Goal: Task Accomplishment & Management: Complete application form

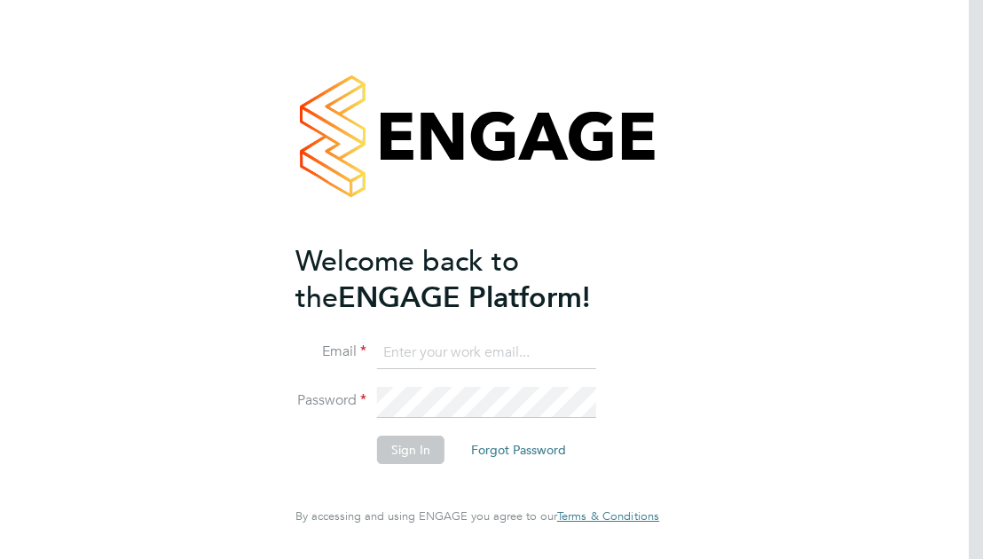
type input "Layla.hill@justice.gov.uk"
click at [419, 451] on button "Sign In" at bounding box center [410, 450] width 67 height 28
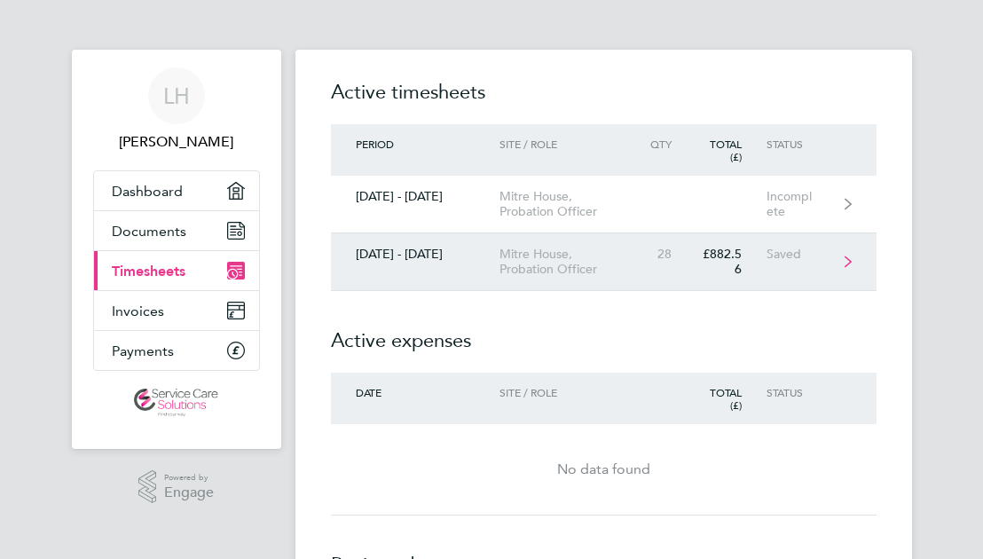
click at [499, 248] on div "Mitre House, Probation Officer" at bounding box center [570, 262] width 142 height 30
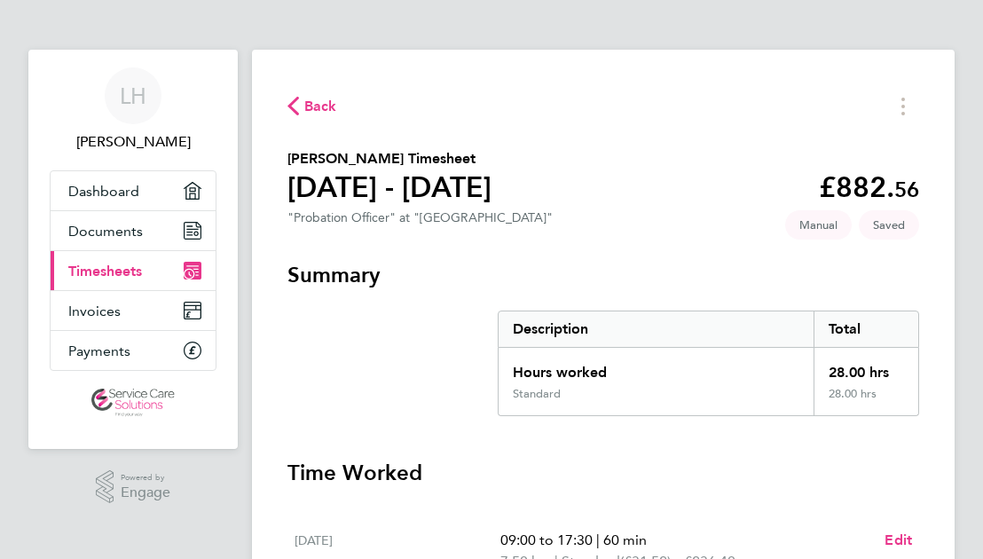
click at [775, 216] on section "[PERSON_NAME] Timesheet [DATE] - [DATE] £882. 56 "Probation Officer" at "[GEOGR…" at bounding box center [603, 190] width 632 height 84
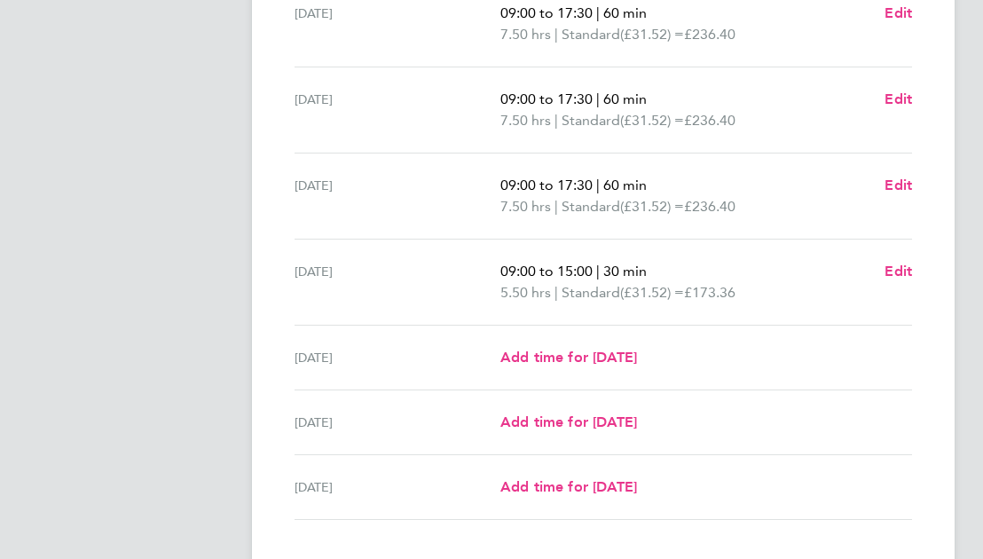
scroll to position [532, 0]
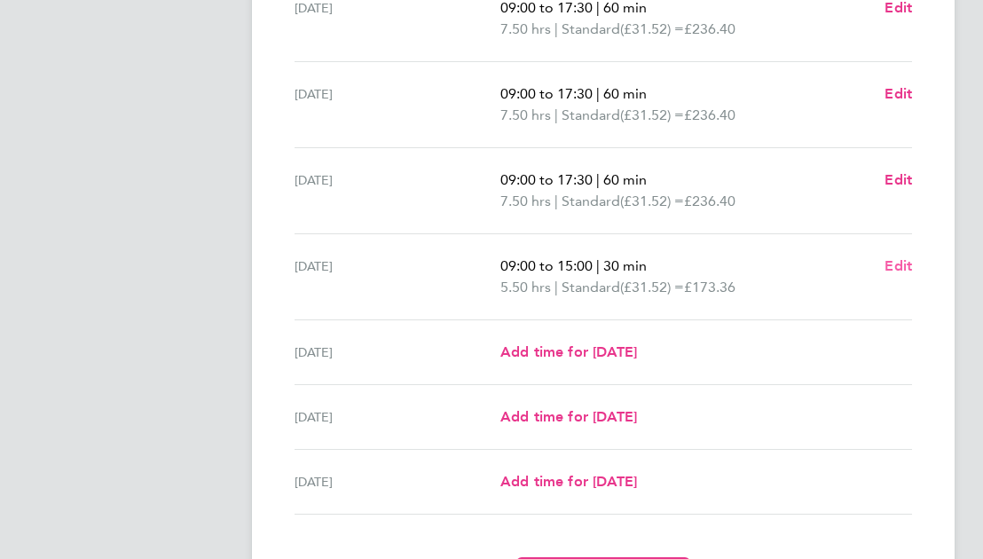
click at [895, 266] on span "Edit" at bounding box center [897, 265] width 27 height 17
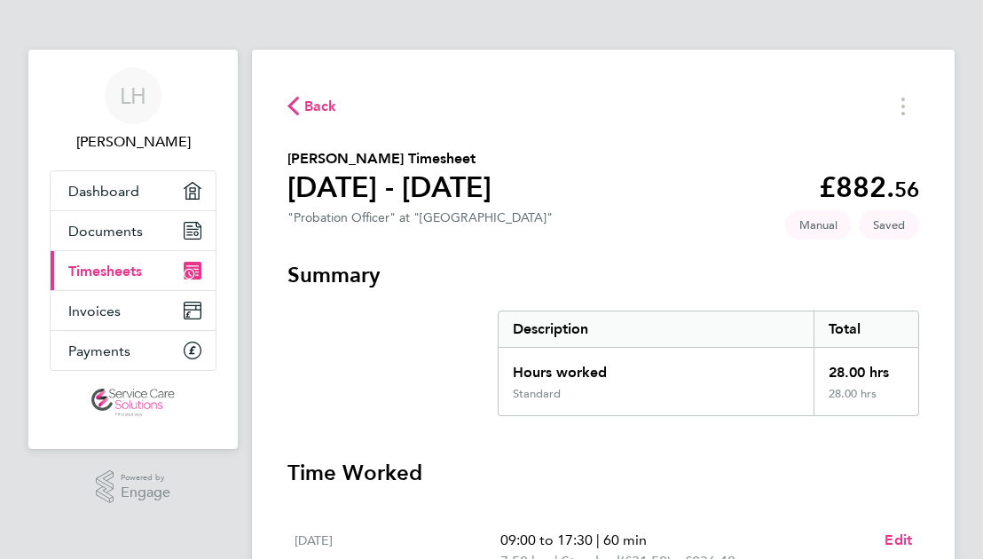
select select "30"
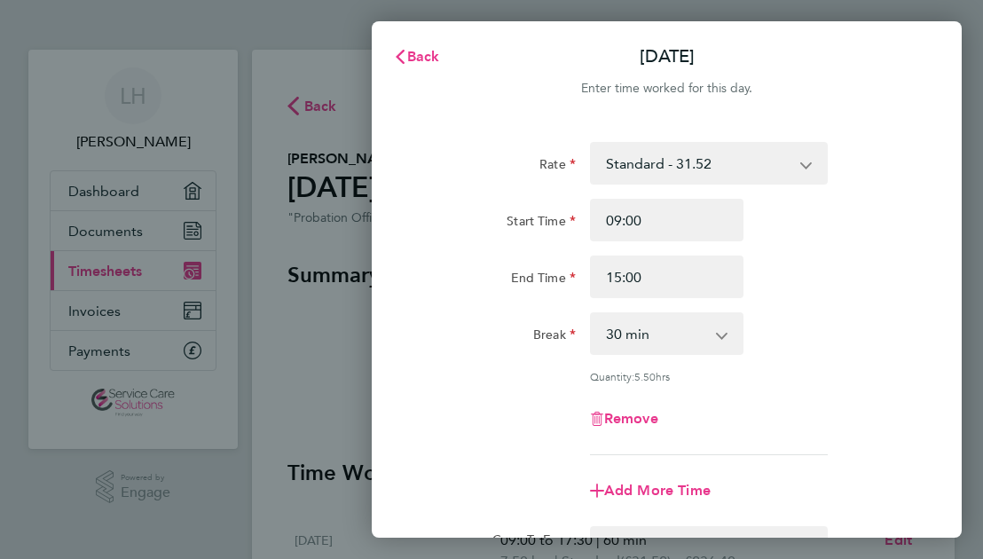
click at [691, 393] on div "Rate Standard - 31.52 Start Time 09:00 End Time 15:00 Break 0 min 15 min 30 min…" at bounding box center [666, 298] width 491 height 313
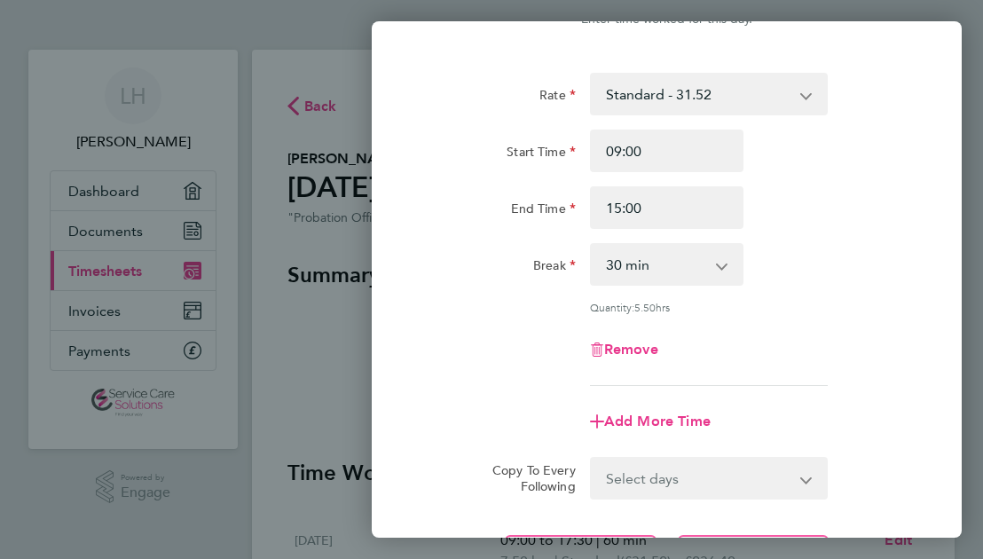
scroll to position [71, 0]
click at [646, 412] on span "Add More Time" at bounding box center [657, 419] width 106 height 17
select select "null"
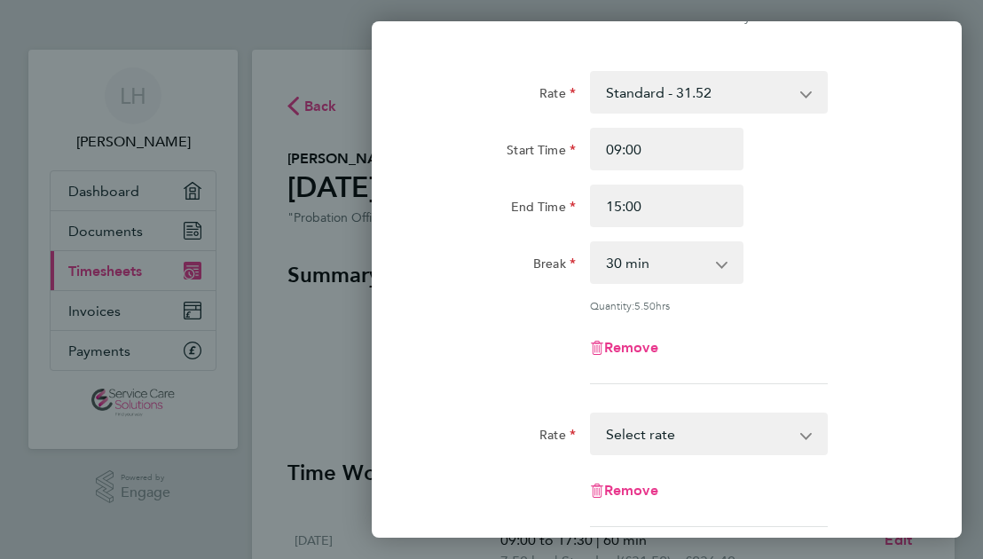
click at [642, 432] on select "Standard - 31.52 Select rate" at bounding box center [698, 433] width 213 height 39
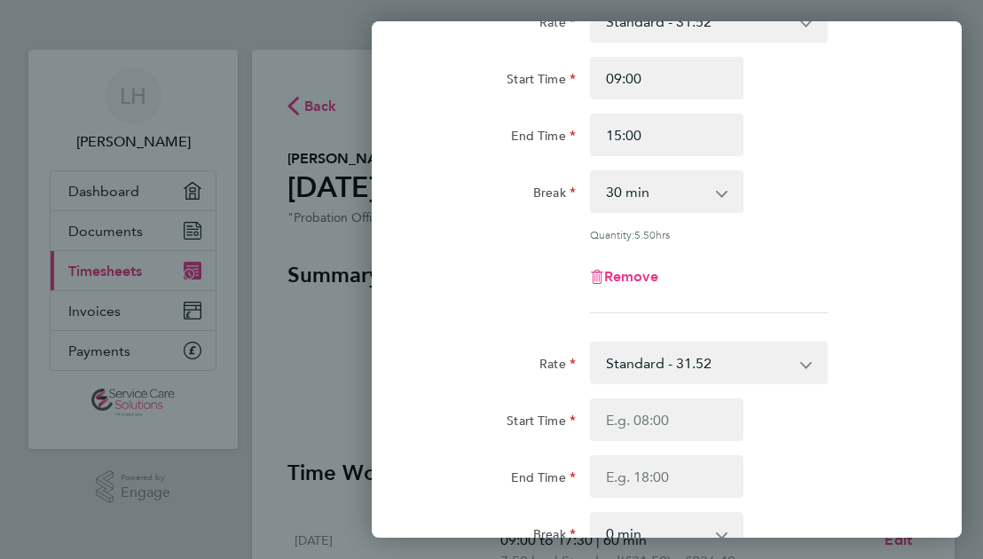
scroll to position [177, 0]
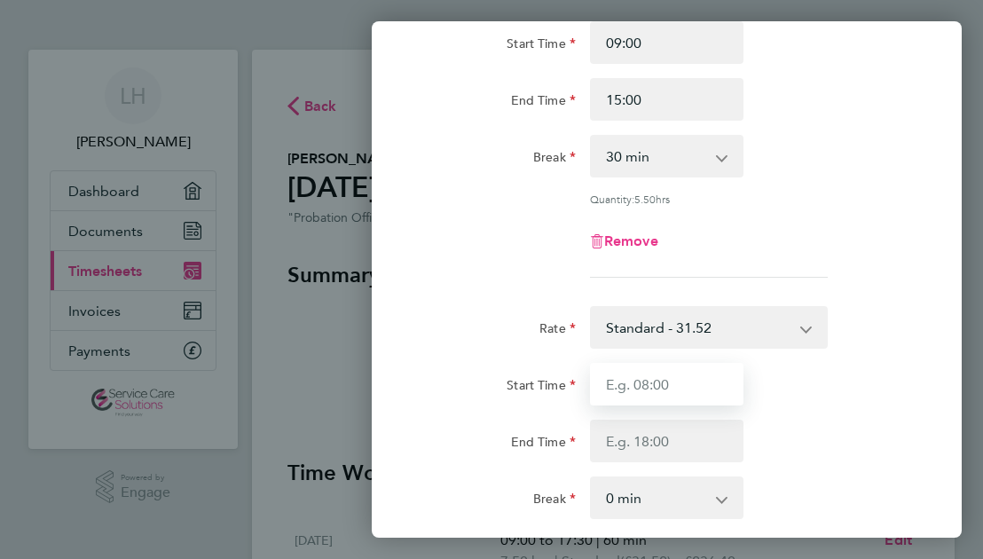
click at [632, 393] on input "Start Time" at bounding box center [667, 384] width 154 height 43
type input "17:00"
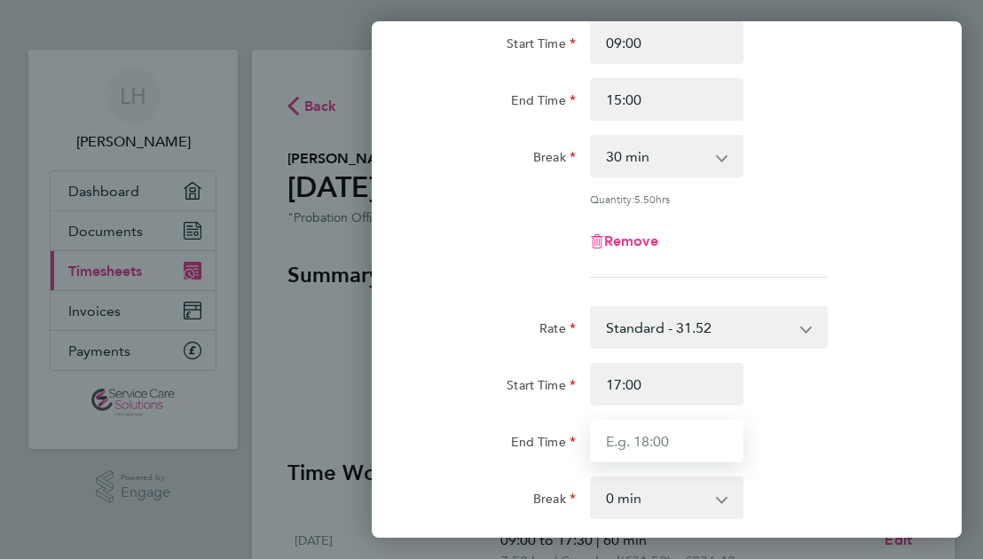
click at [628, 436] on input "End Time" at bounding box center [667, 441] width 154 height 43
type input "17:30"
click at [754, 478] on div "Break 0 min 15 min 30 min 45 min 60 min 75 min 90 min" at bounding box center [666, 497] width 505 height 43
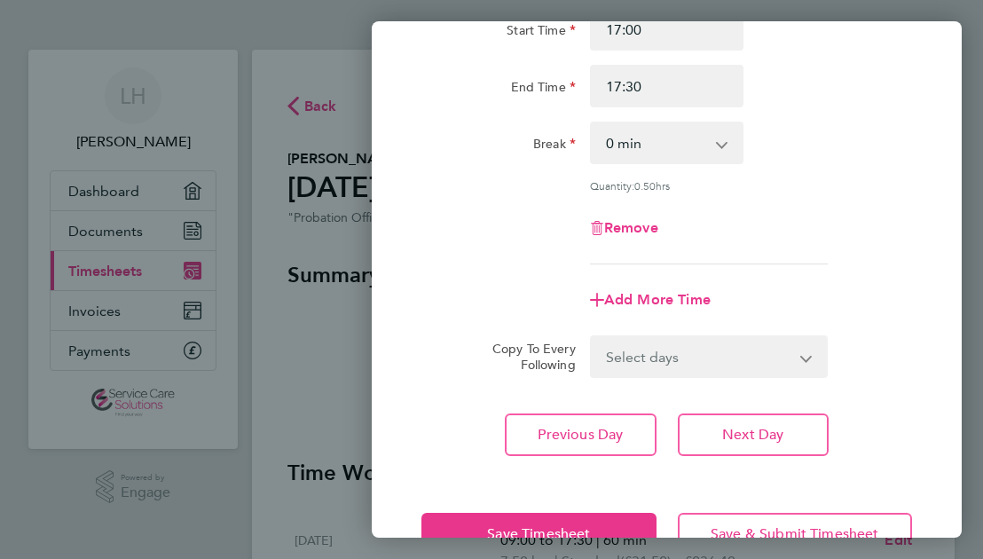
scroll to position [568, 0]
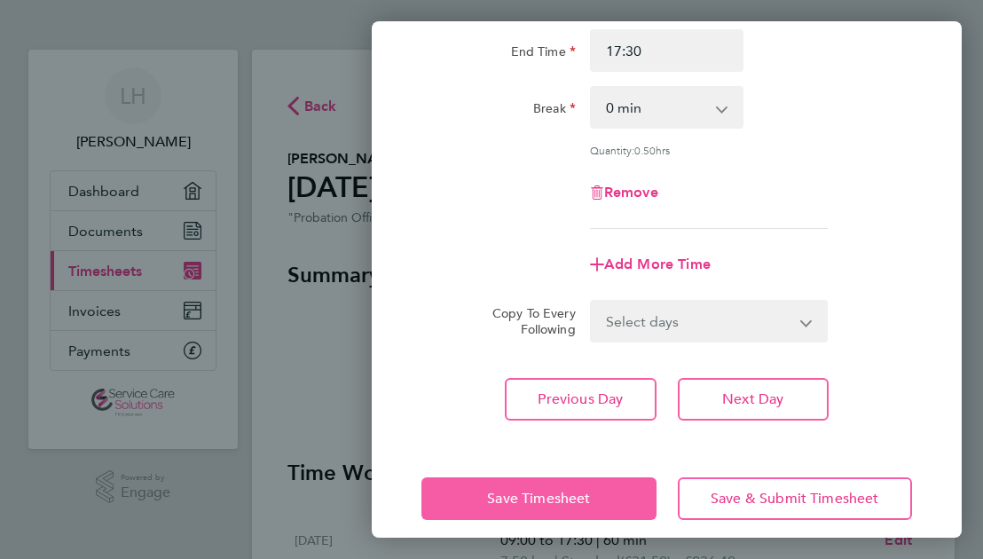
click at [586, 490] on span "Save Timesheet" at bounding box center [538, 499] width 103 height 18
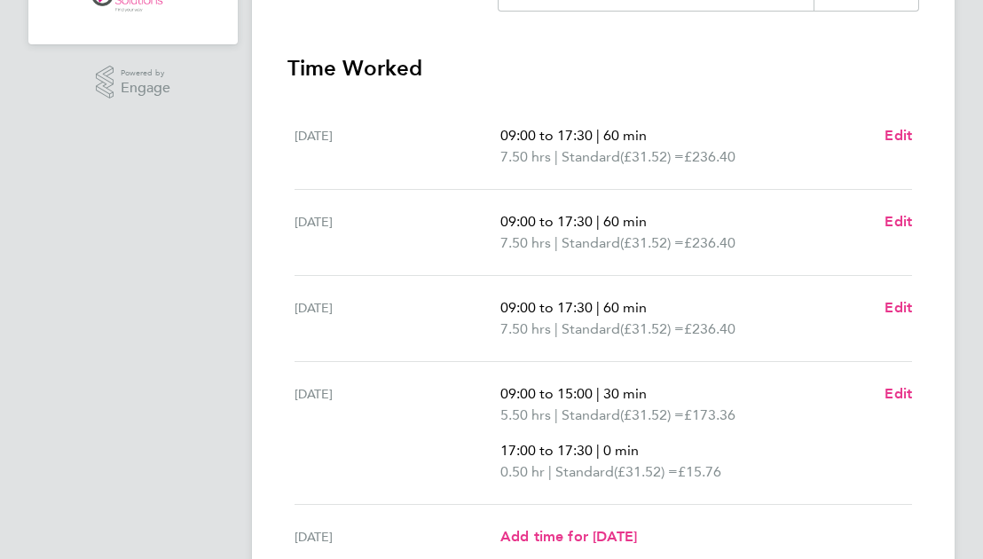
scroll to position [390, 0]
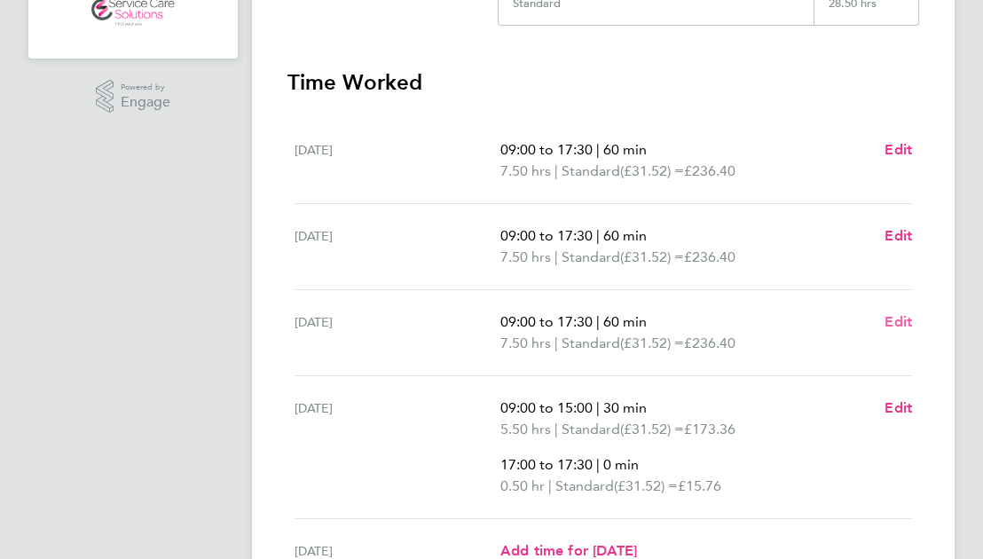
click at [898, 323] on span "Edit" at bounding box center [897, 321] width 27 height 17
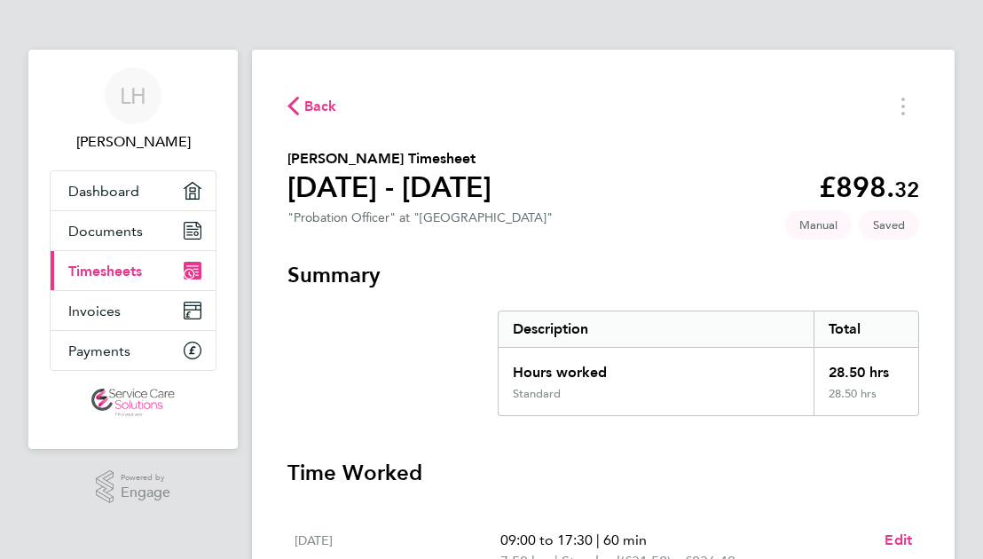
select select "60"
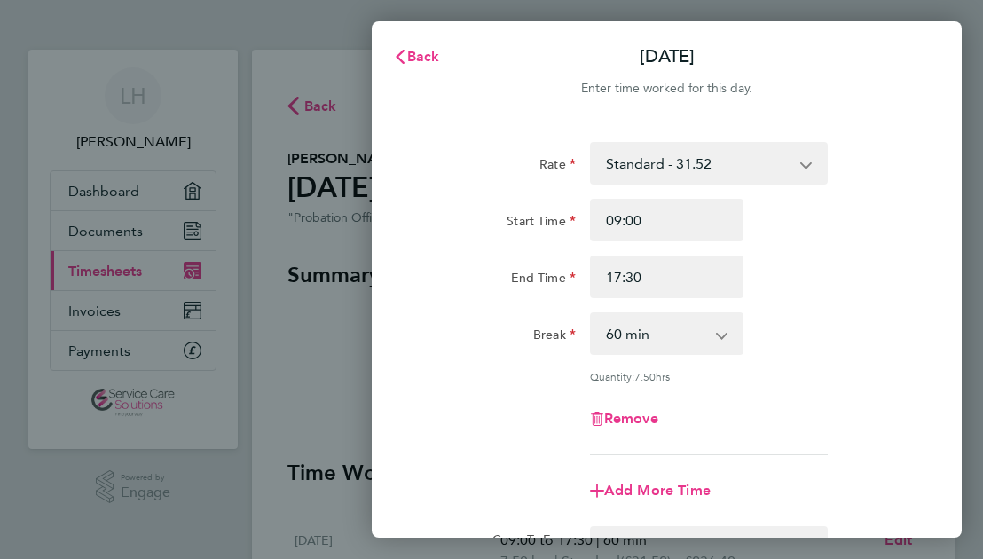
click at [804, 357] on div "Rate Standard - 31.52 Start Time 09:00 End Time 17:30 Break 0 min 15 min 30 min…" at bounding box center [666, 298] width 491 height 313
click at [781, 425] on div "Remove" at bounding box center [666, 418] width 505 height 43
drag, startPoint x: 781, startPoint y: 425, endPoint x: 782, endPoint y: 468, distance: 43.5
click at [782, 469] on div "Add More Time" at bounding box center [666, 490] width 505 height 43
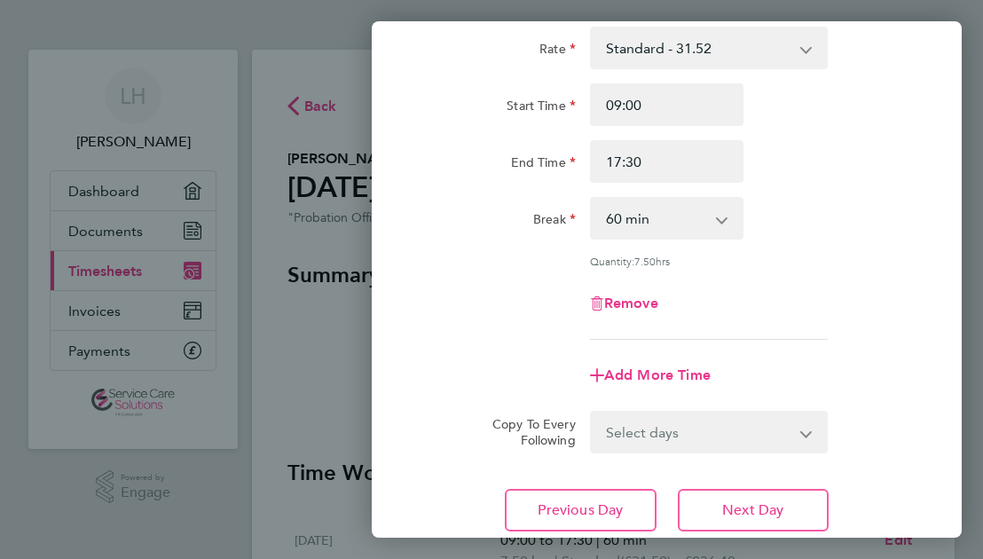
scroll to position [142, 0]
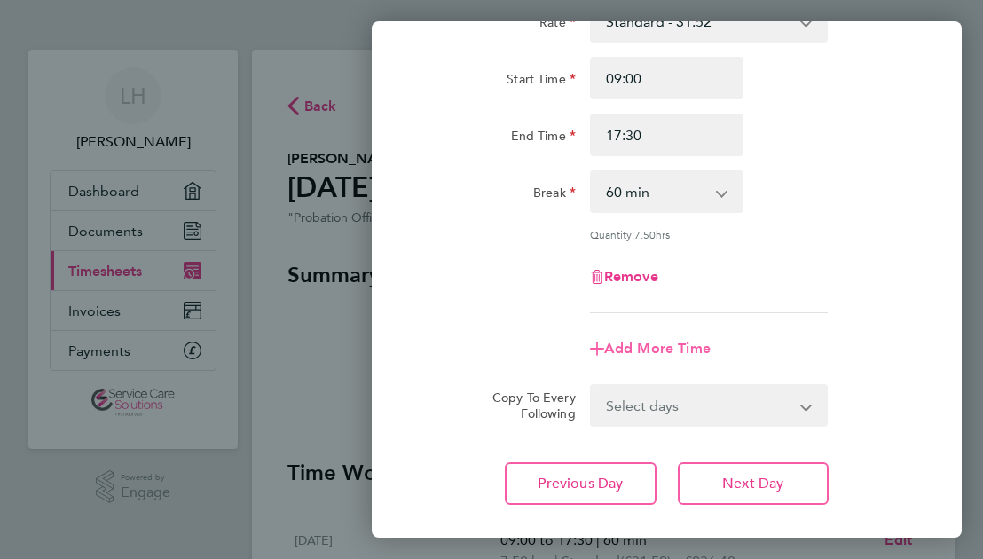
click at [634, 352] on span "Add More Time" at bounding box center [657, 348] width 106 height 17
select select "null"
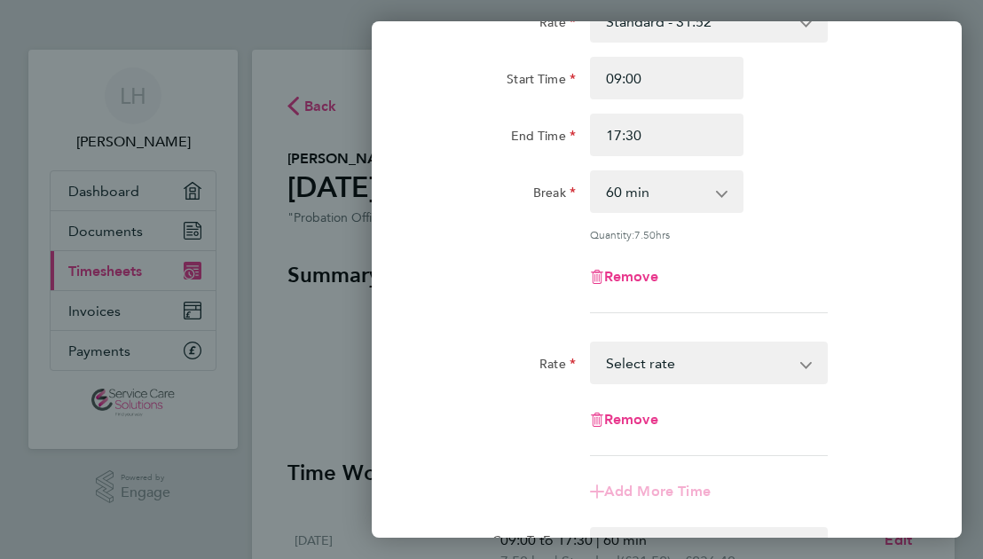
click at [625, 369] on select "Standard - 31.52 Select rate" at bounding box center [698, 362] width 213 height 39
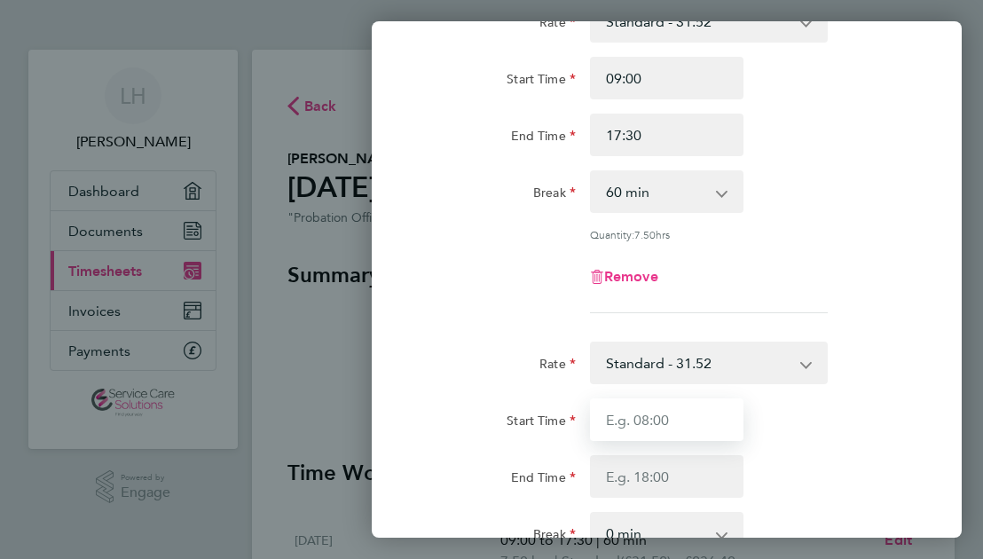
click at [619, 414] on input "Start Time" at bounding box center [667, 419] width 154 height 43
type input "19:10"
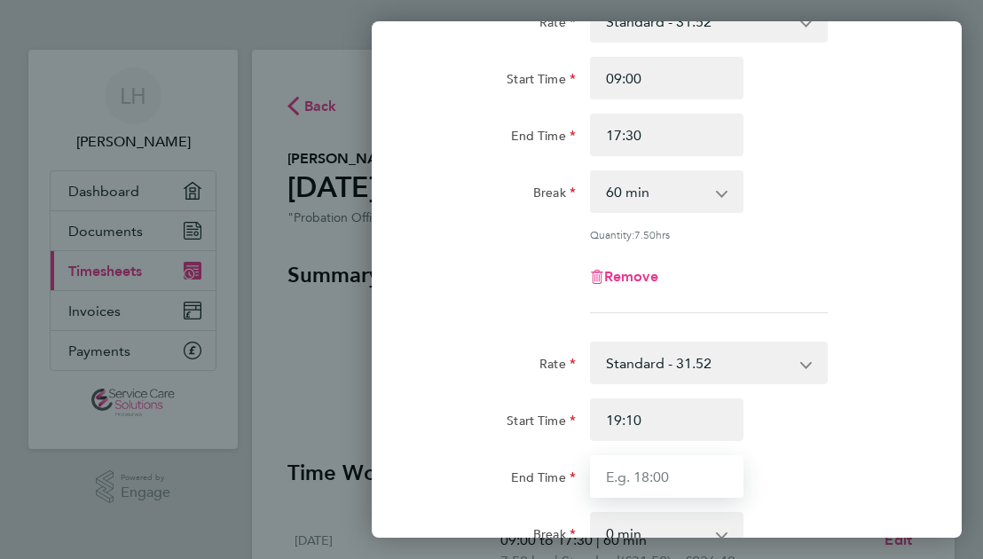
click at [697, 467] on input "End Time" at bounding box center [667, 476] width 154 height 43
type input "20:10"
click at [853, 445] on div "Start Time 19:10 End Time 20:10" at bounding box center [666, 447] width 505 height 99
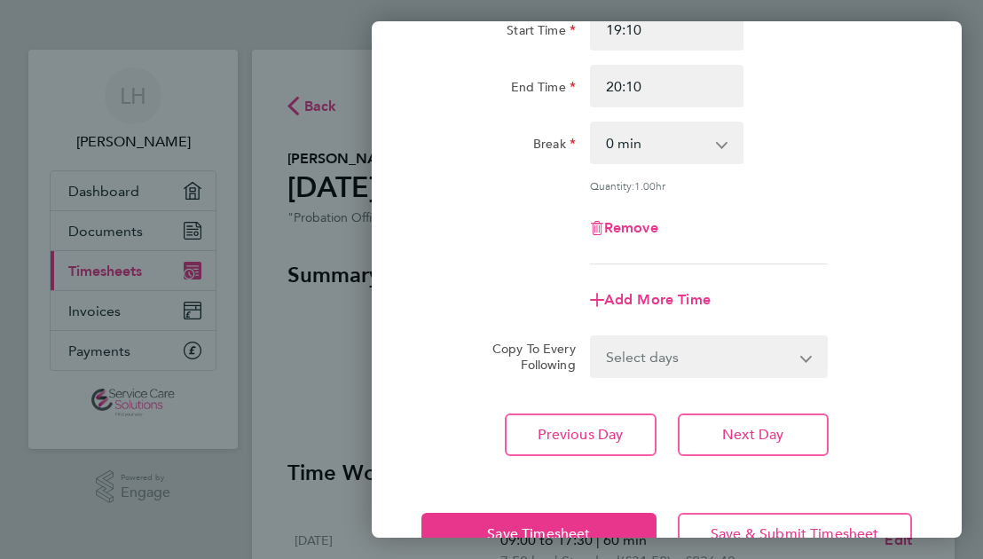
scroll to position [568, 0]
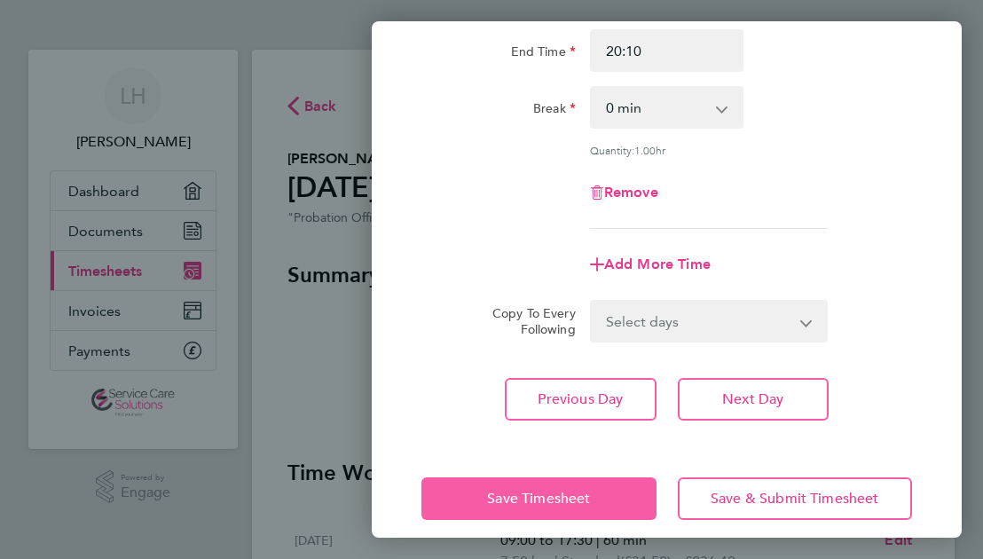
click at [606, 505] on button "Save Timesheet" at bounding box center [538, 498] width 234 height 43
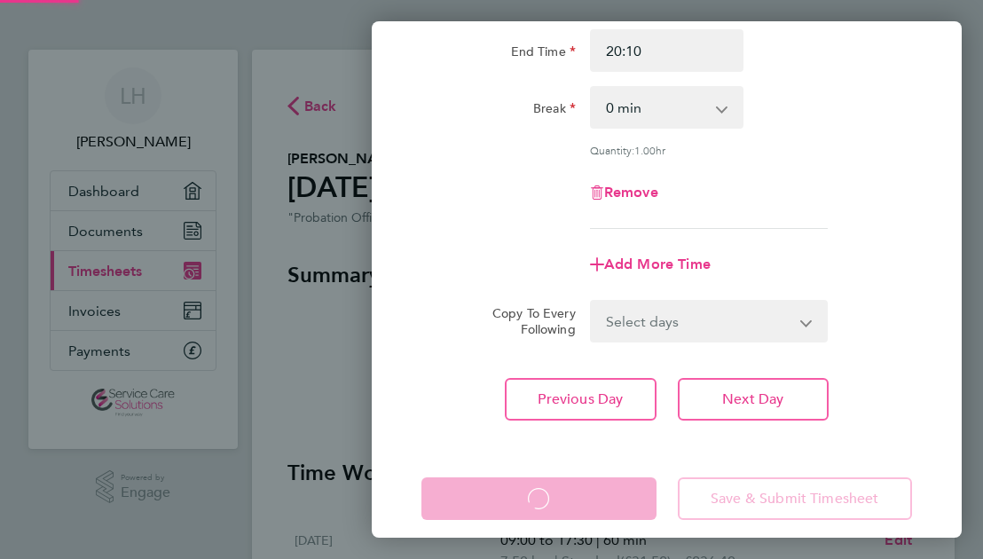
click at [606, 505] on app-form-button "Save Timesheet Loading" at bounding box center [543, 498] width 245 height 43
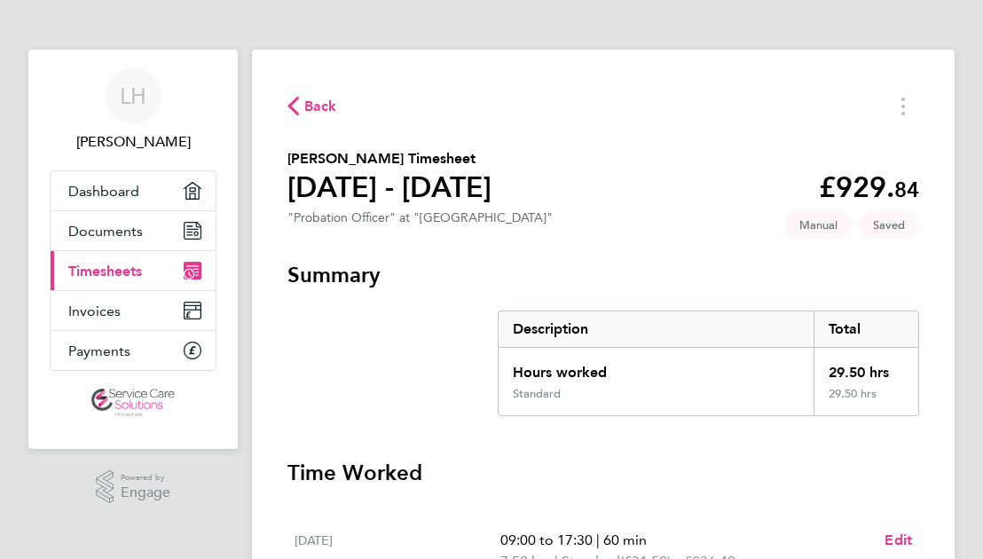
drag, startPoint x: 606, startPoint y: 505, endPoint x: 551, endPoint y: 441, distance: 84.3
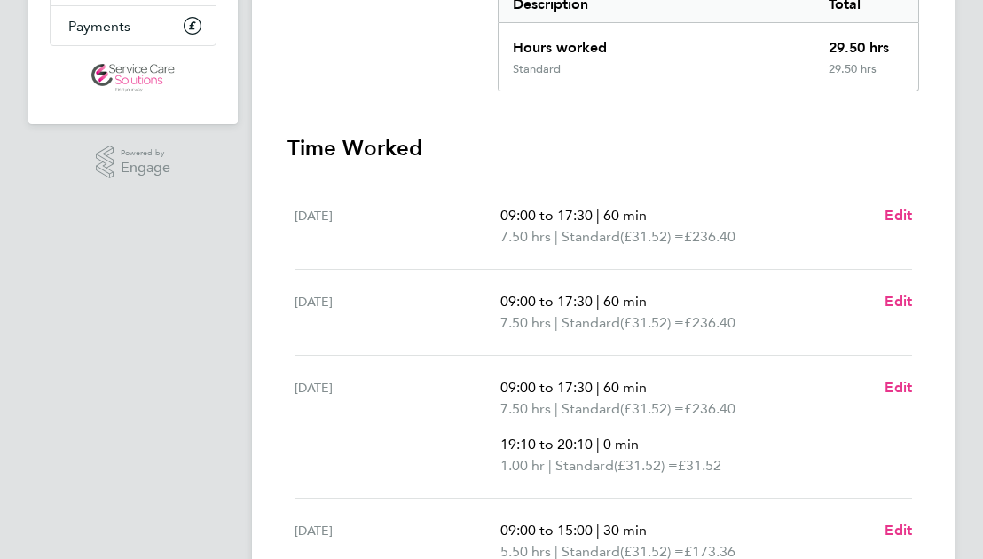
scroll to position [319, 0]
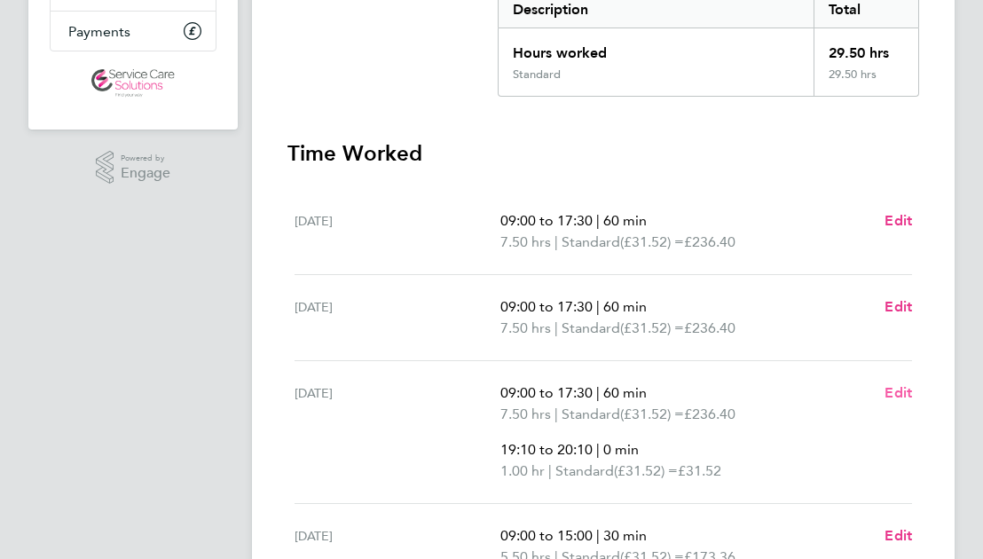
click at [888, 389] on span "Edit" at bounding box center [897, 392] width 27 height 17
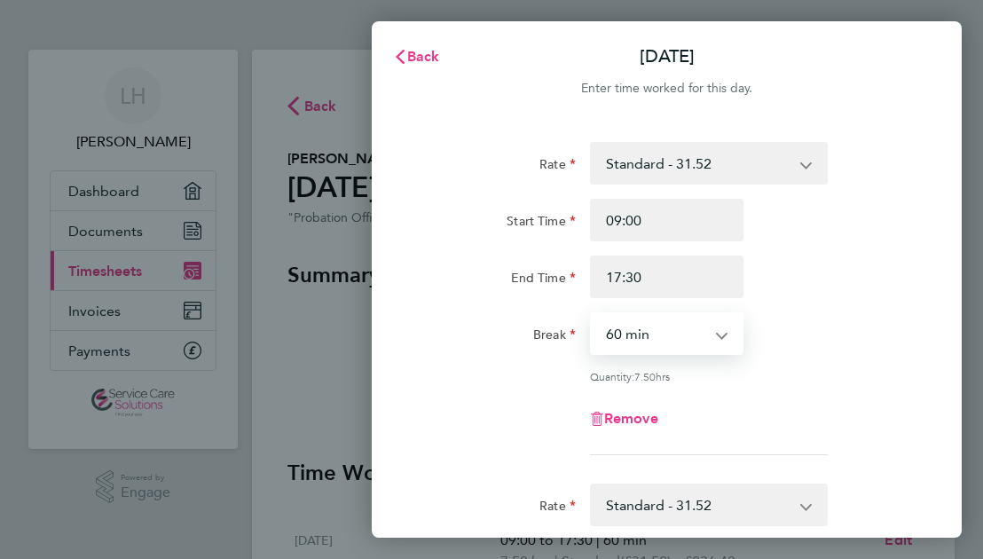
click at [612, 334] on select "0 min 15 min 30 min 45 min 60 min 75 min 90 min" at bounding box center [657, 333] width 130 height 39
select select "30"
click at [592, 314] on select "0 min 15 min 30 min 45 min 60 min 75 min 90 min" at bounding box center [657, 333] width 130 height 39
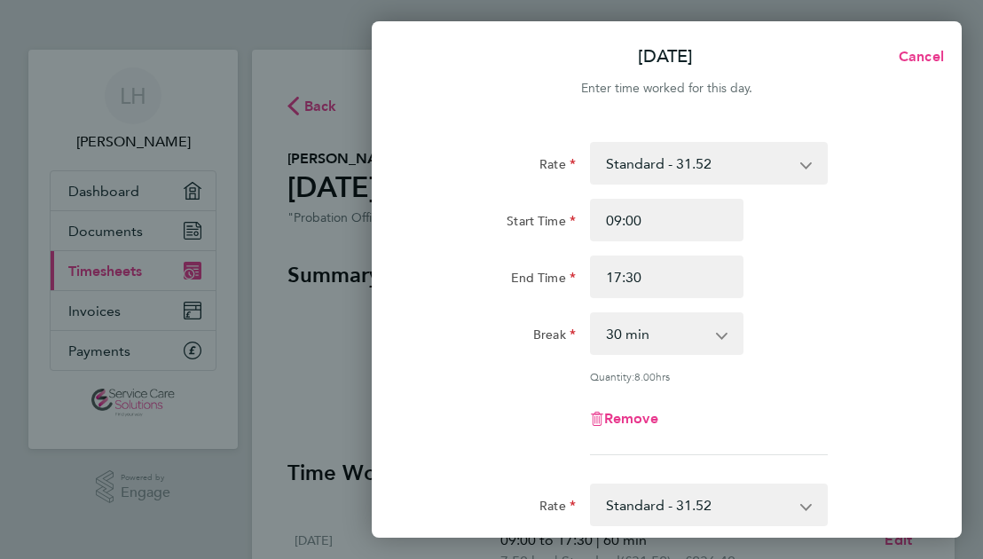
click at [729, 412] on app-form-button "Remove" at bounding box center [667, 419] width 154 height 14
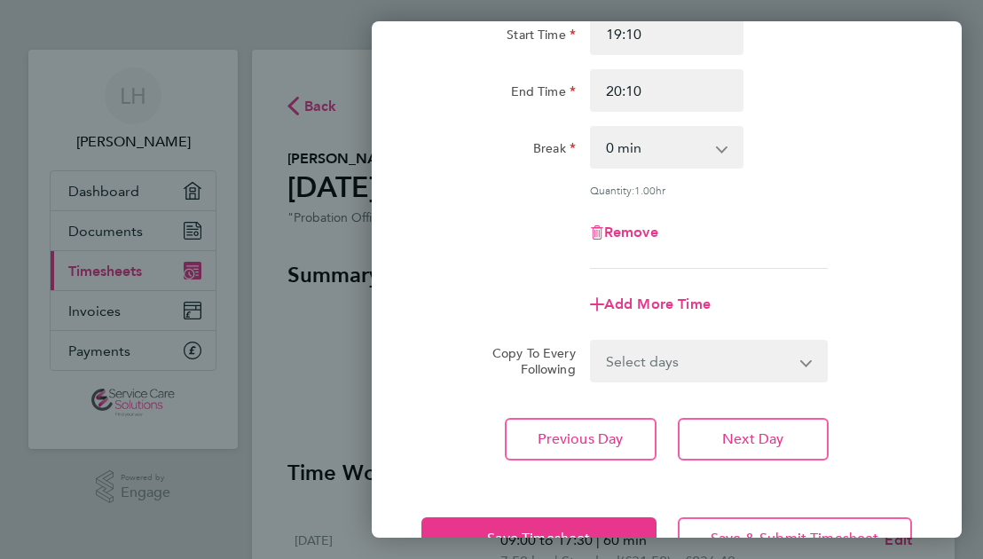
scroll to position [532, 0]
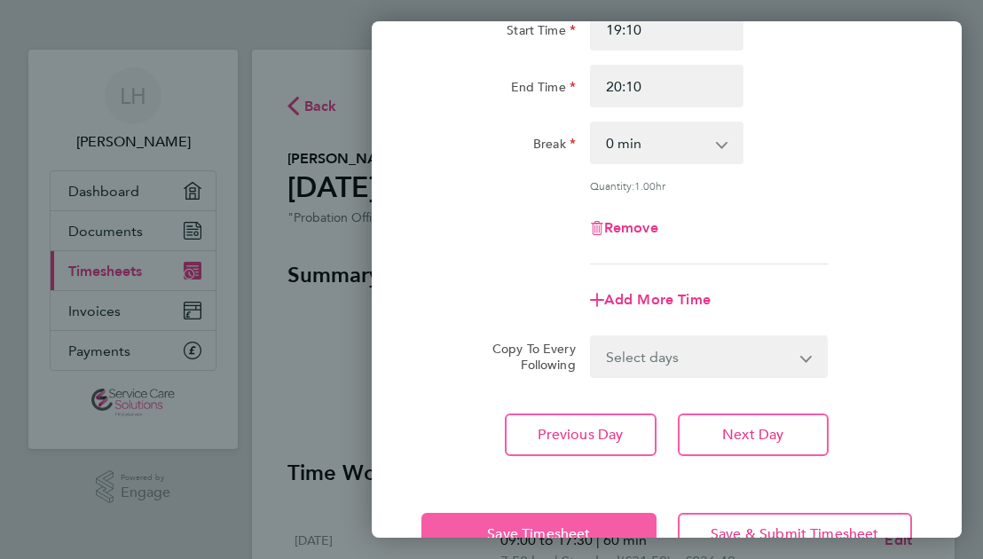
click at [594, 514] on button "Save Timesheet" at bounding box center [538, 534] width 234 height 43
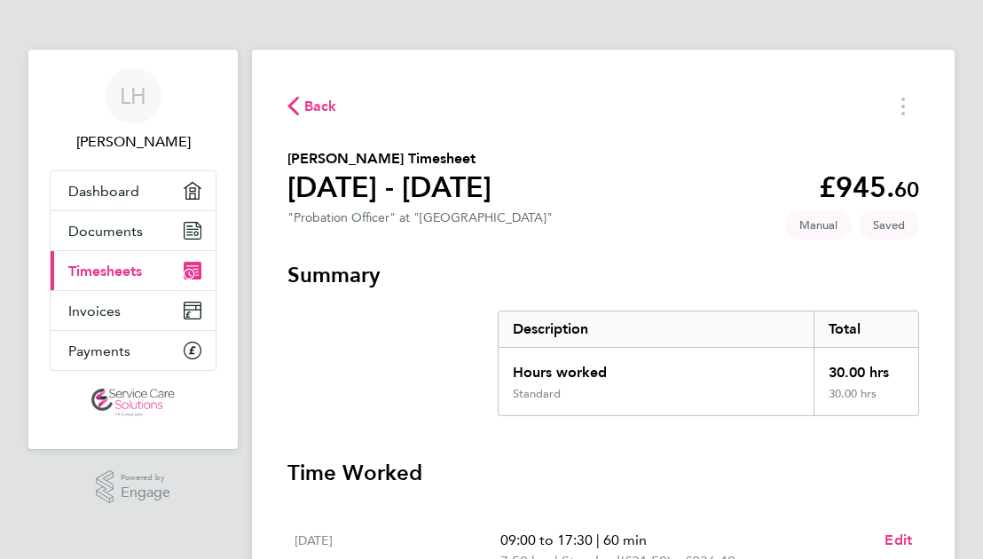
click at [656, 370] on div "Hours worked" at bounding box center [656, 367] width 315 height 39
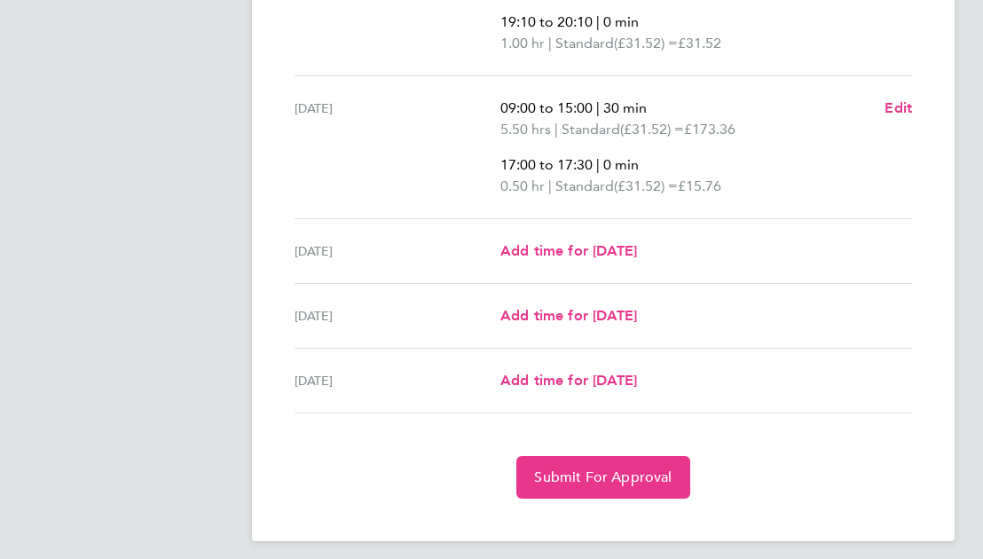
scroll to position [755, 0]
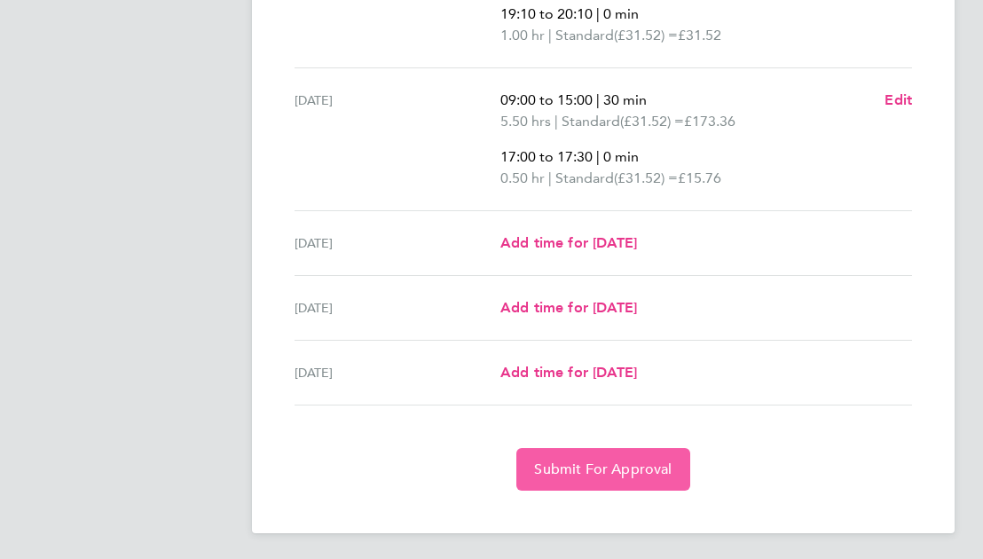
click at [611, 462] on span "Submit For Approval" at bounding box center [602, 469] width 137 height 18
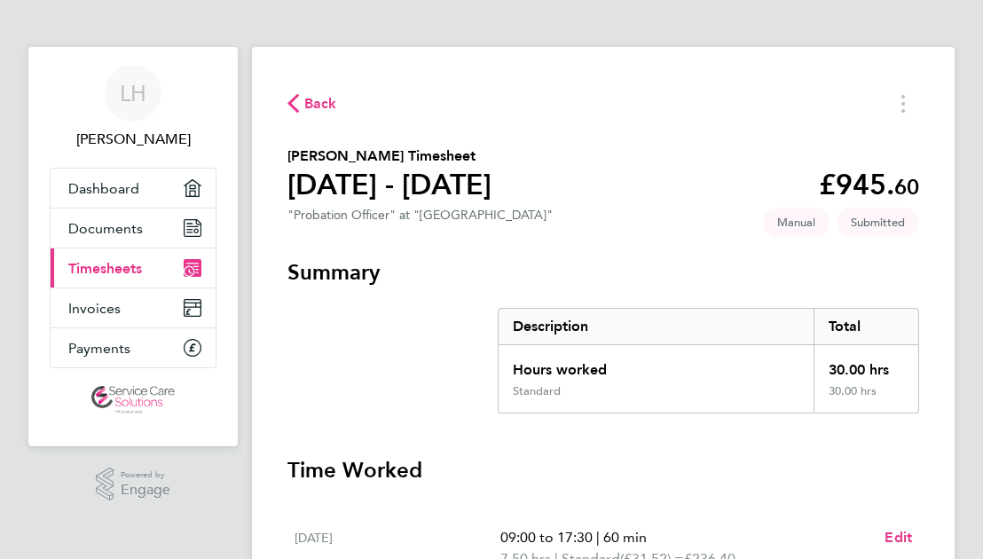
scroll to position [0, 0]
